Goal: Contribute content

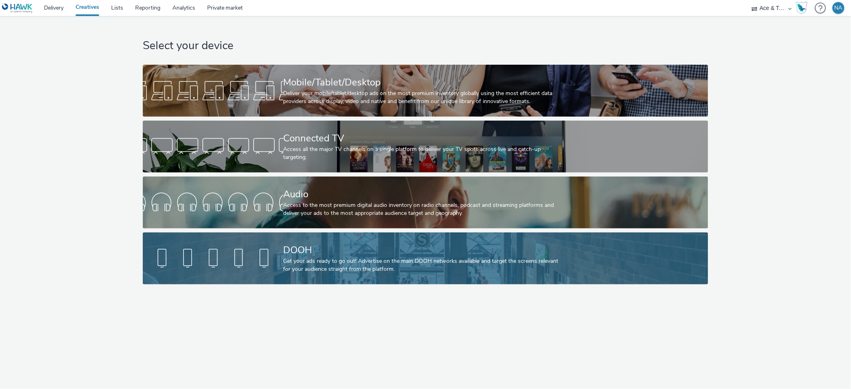
click at [294, 253] on div "DOOH" at bounding box center [423, 250] width 281 height 14
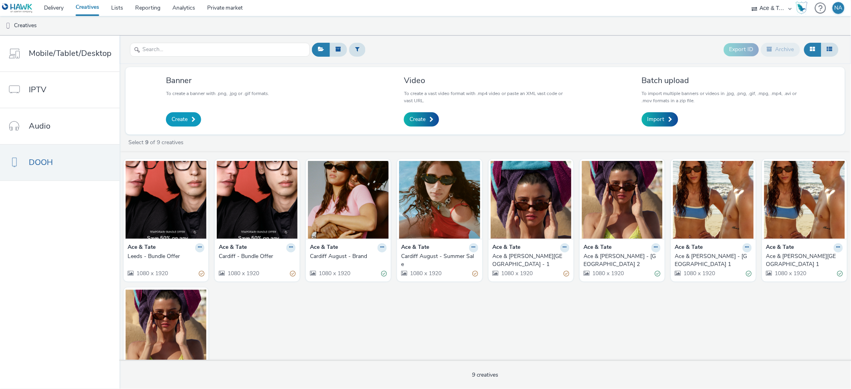
click at [183, 120] on span "Create" at bounding box center [179, 120] width 16 height 8
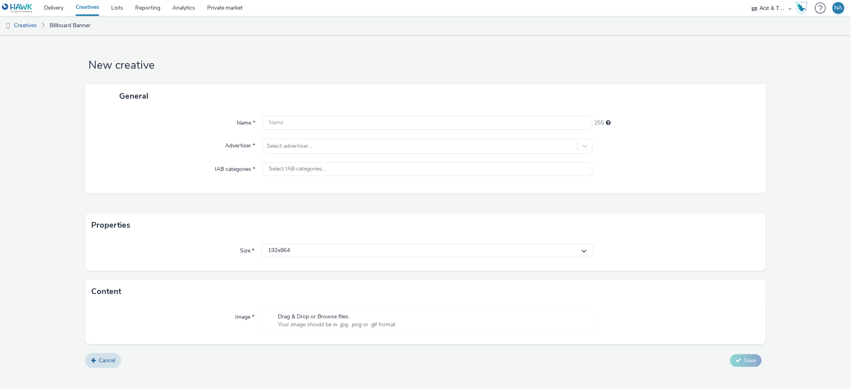
click at [84, 9] on link "Creatives" at bounding box center [88, 8] width 36 height 16
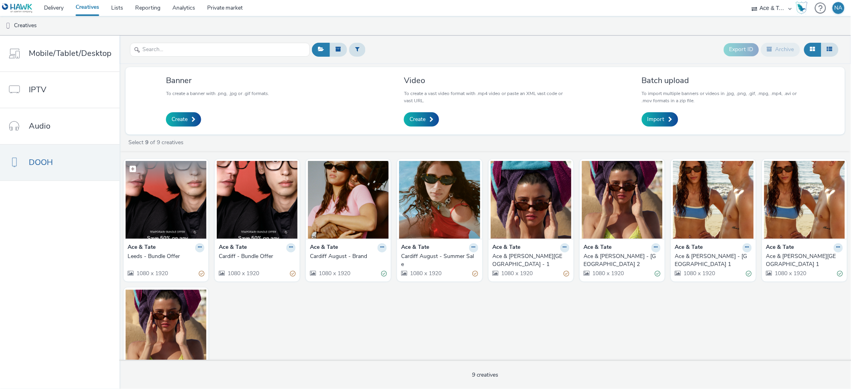
click at [169, 231] on img at bounding box center [165, 200] width 81 height 78
